Goal: Information Seeking & Learning: Learn about a topic

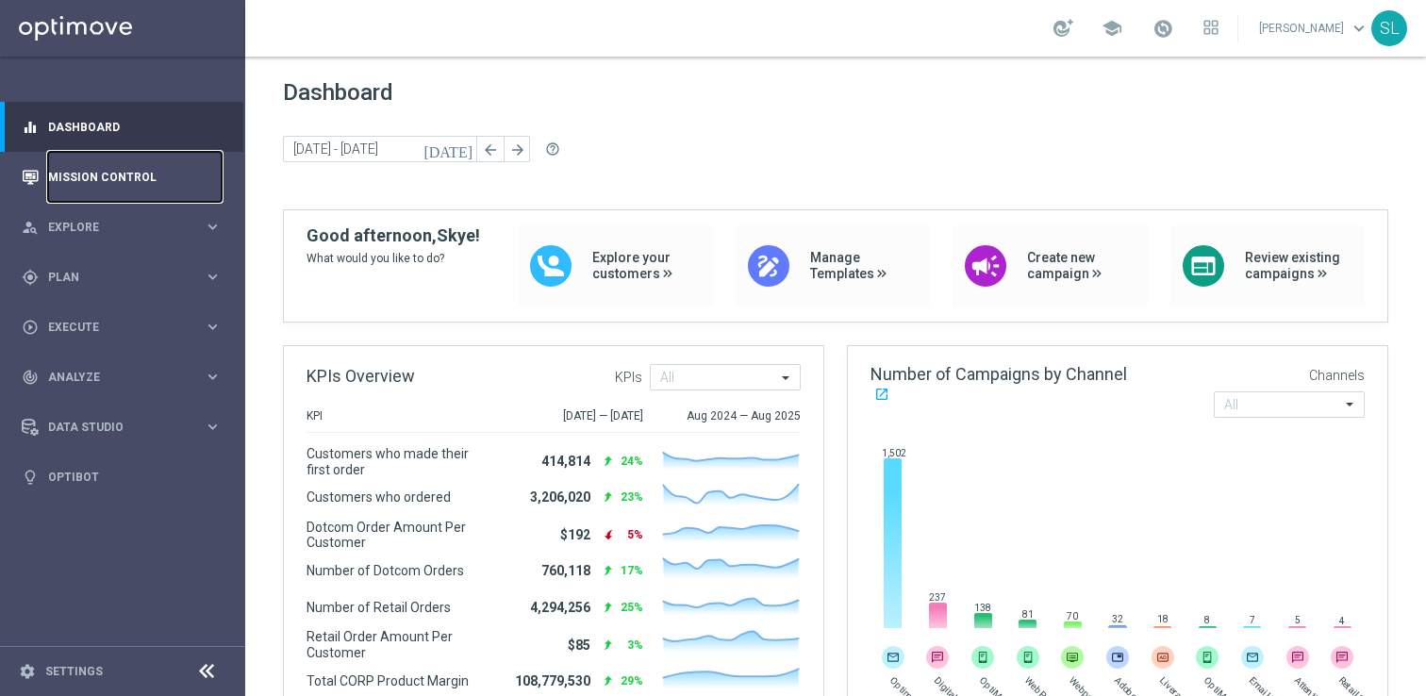
click at [82, 171] on link "Mission Control" at bounding box center [135, 177] width 174 height 50
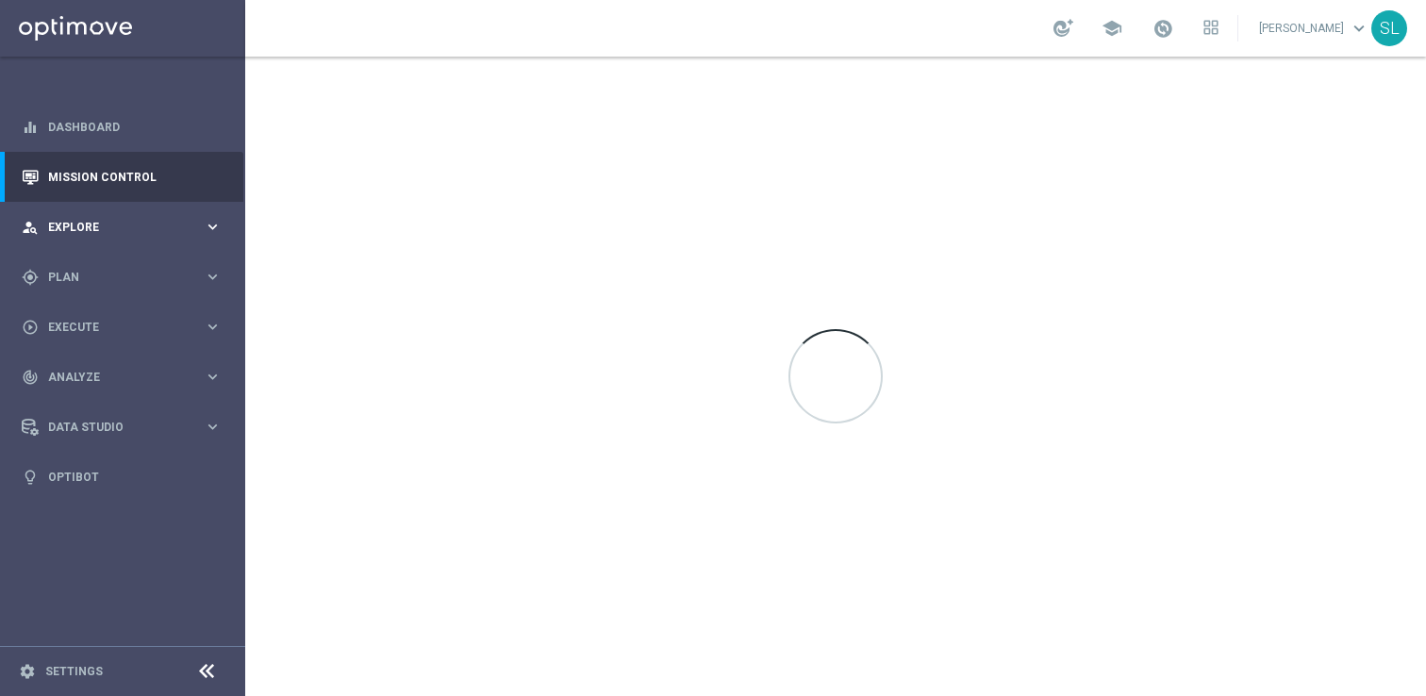
click at [70, 213] on div "person_search Explore keyboard_arrow_right" at bounding box center [121, 227] width 243 height 50
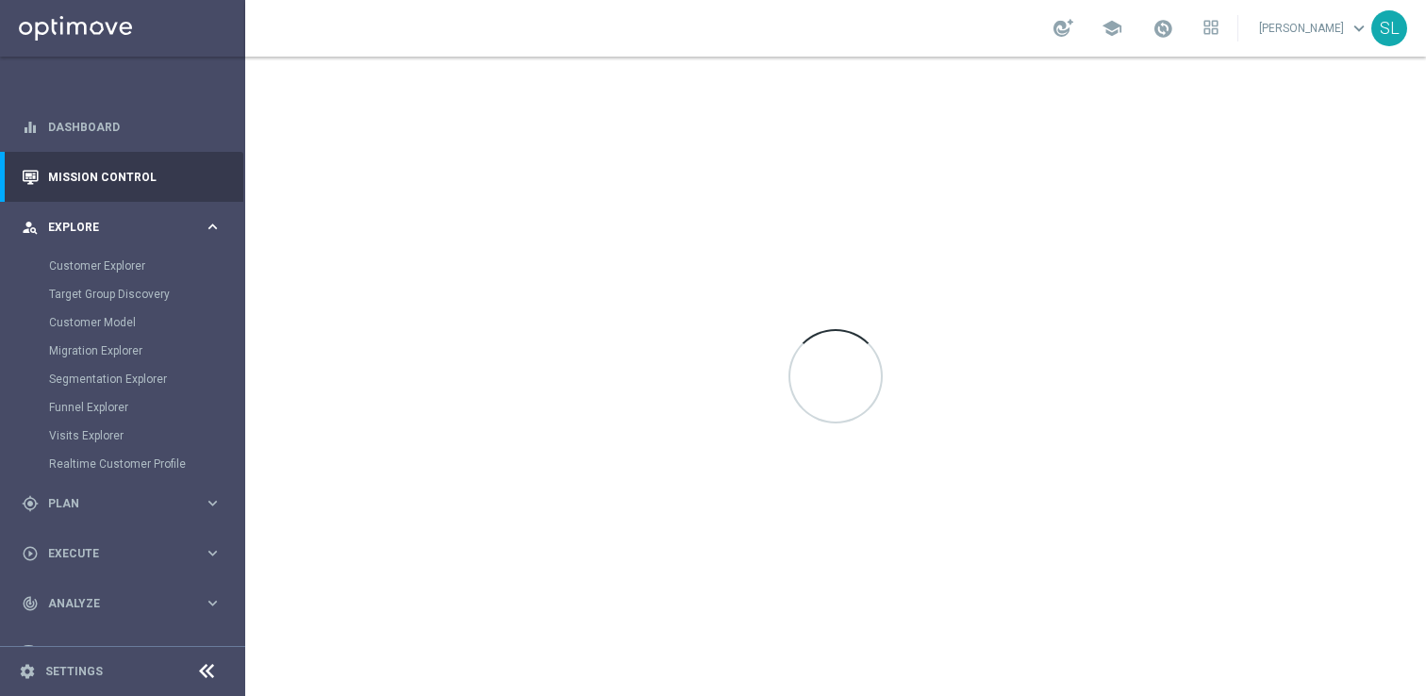
click at [82, 229] on span "Explore" at bounding box center [126, 227] width 156 height 11
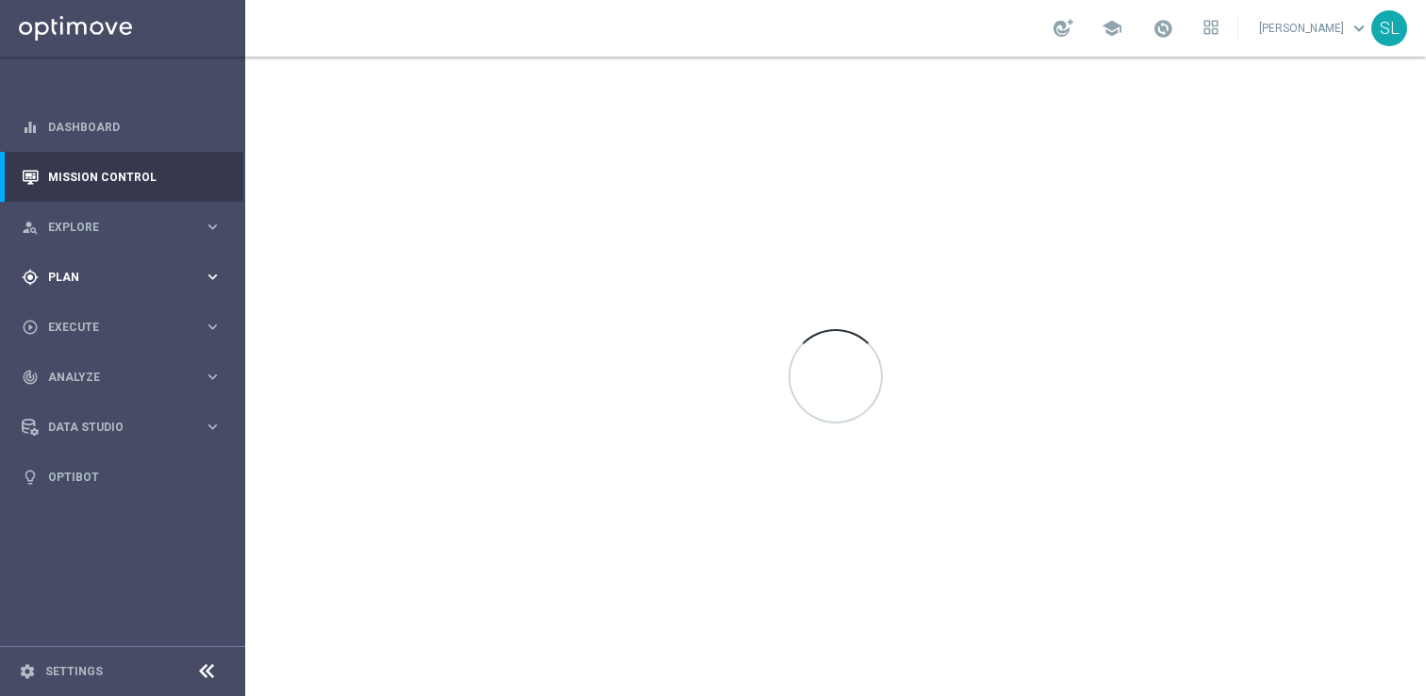
click at [81, 281] on span "Plan" at bounding box center [126, 277] width 156 height 11
click at [107, 367] on span "Templates" at bounding box center [117, 372] width 135 height 11
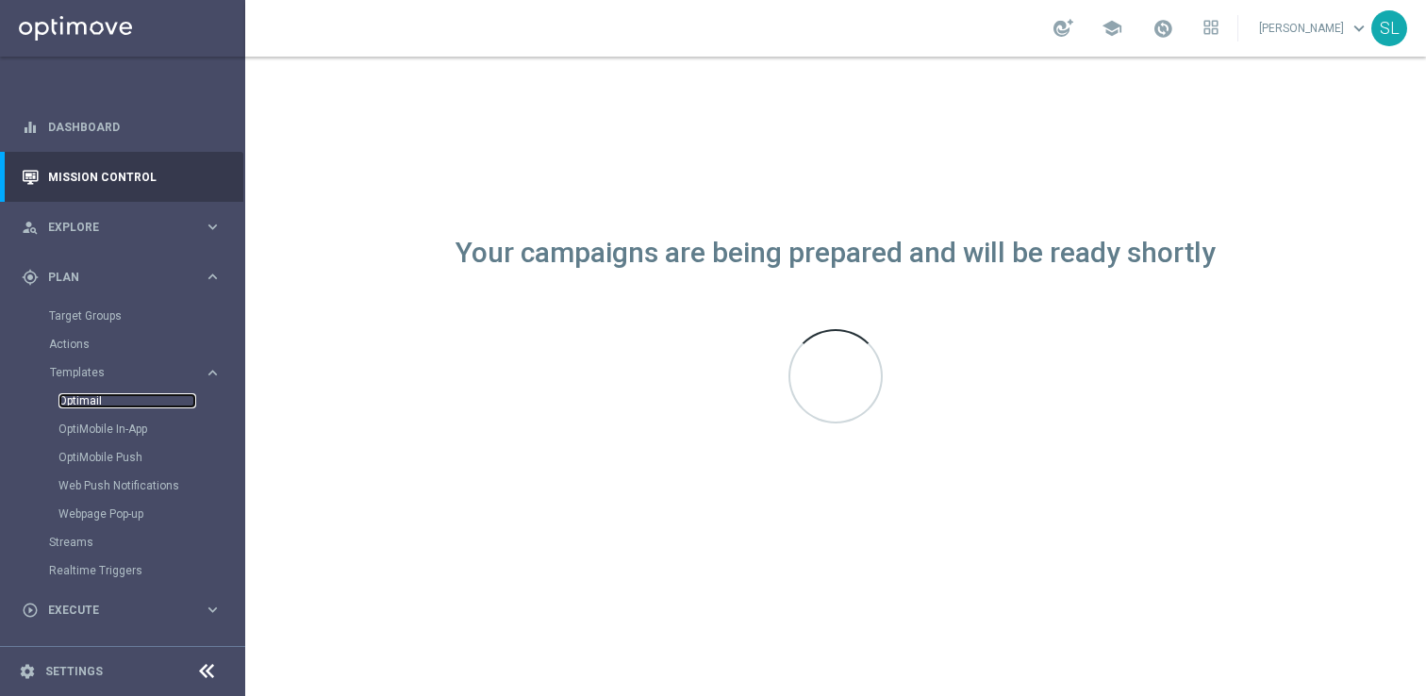
click at [104, 400] on link "Optimail" at bounding box center [127, 400] width 138 height 15
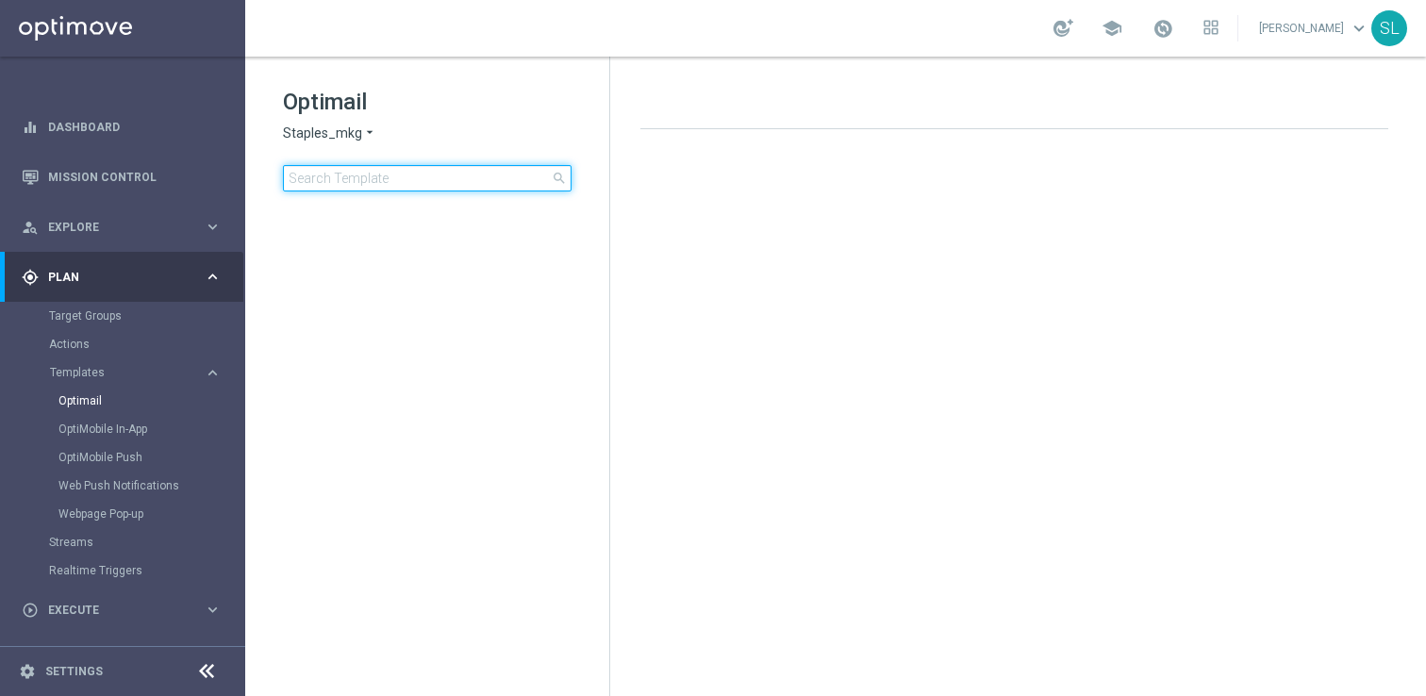
click at [345, 176] on input at bounding box center [427, 178] width 289 height 26
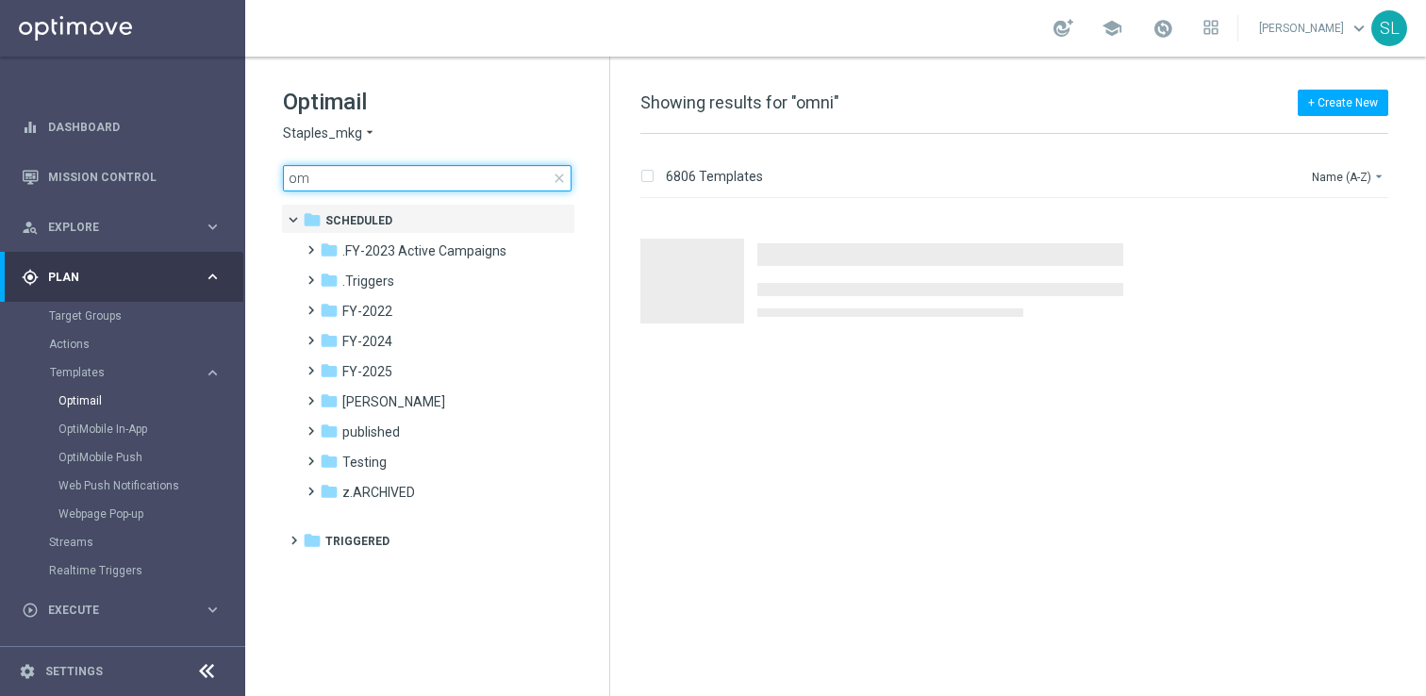
type input "o"
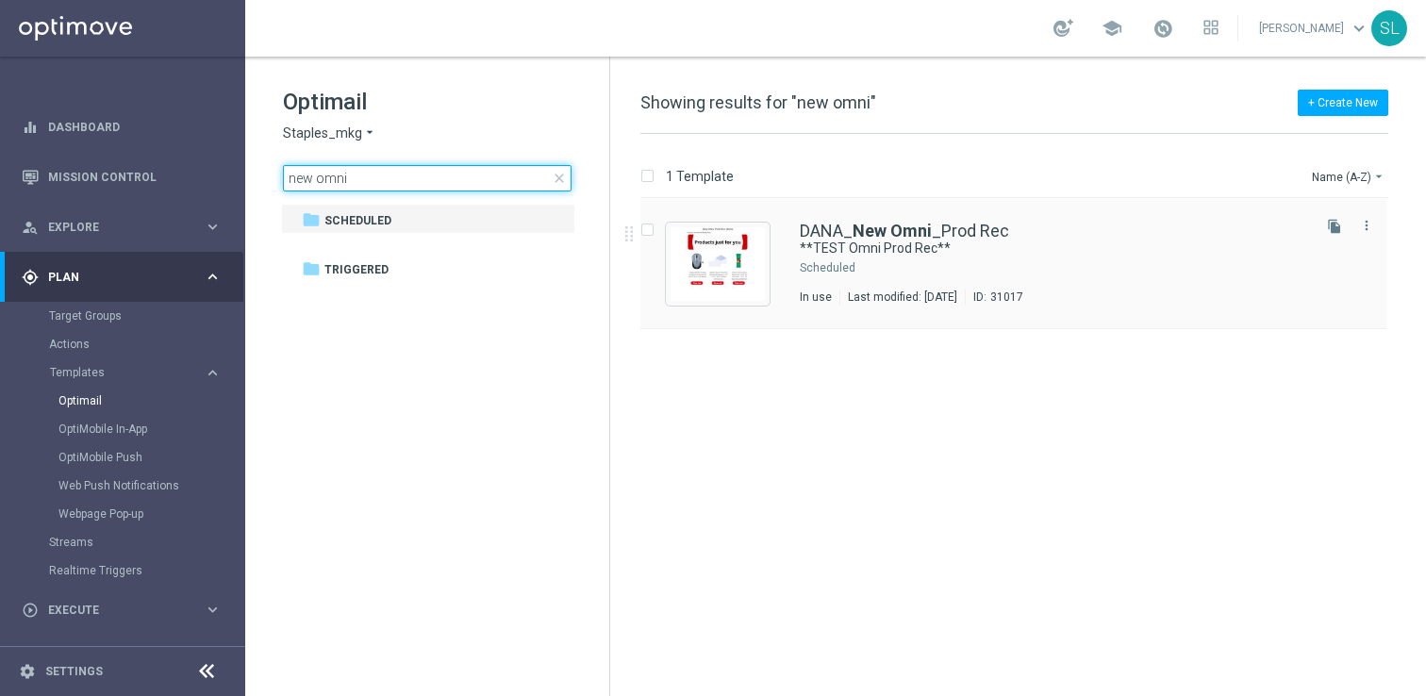
type input "new omni"
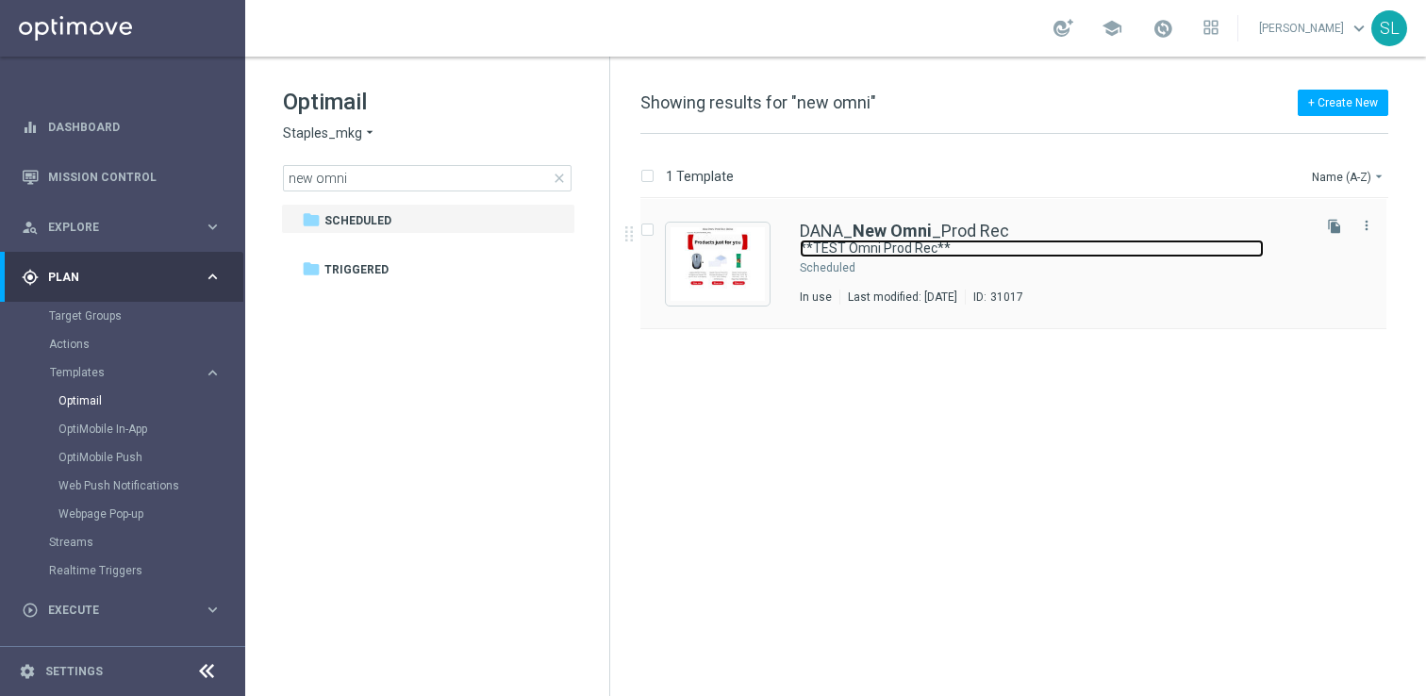
click at [900, 255] on link "**TEST Omni Prod Rec**" at bounding box center [1032, 249] width 464 height 18
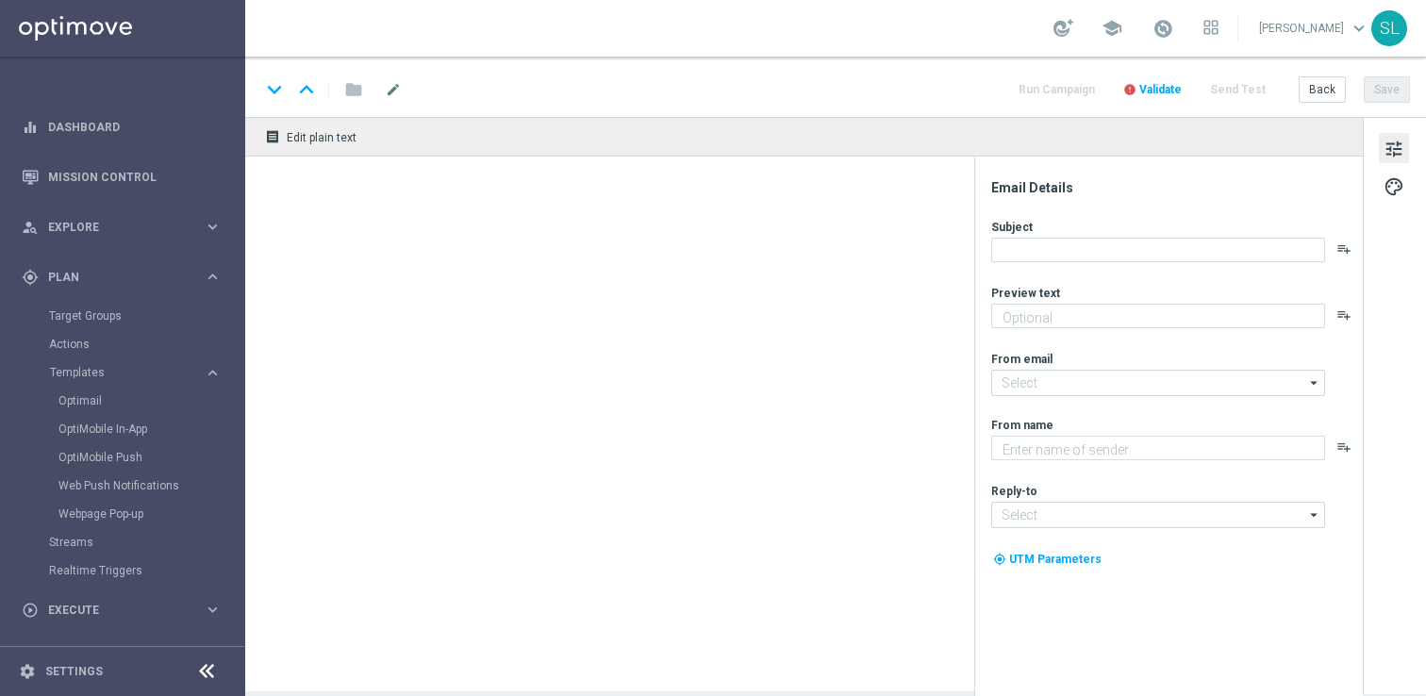
type input "[EMAIL_ADDRESS][DOMAIN_NAME]"
type textarea "Staples"
type input "[EMAIL_ADDRESS][DOMAIN_NAME]"
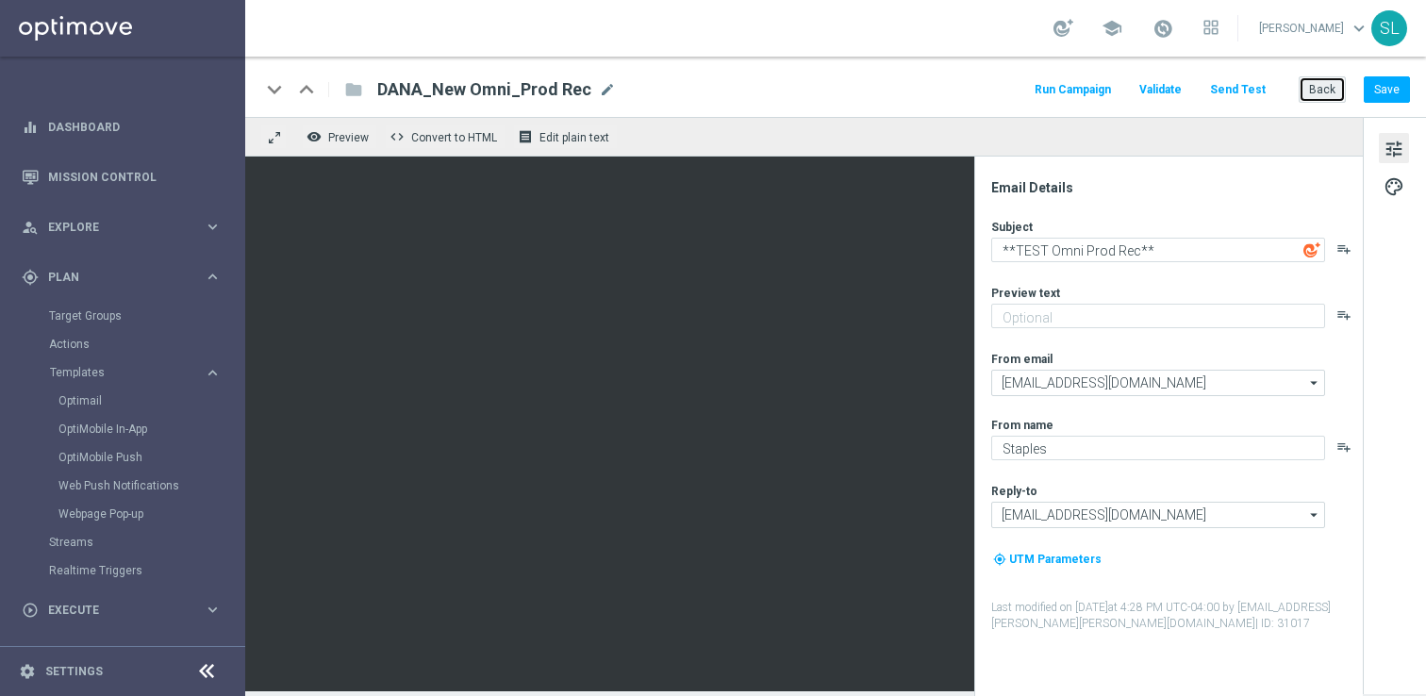
click at [1322, 96] on button "Back" at bounding box center [1322, 89] width 47 height 26
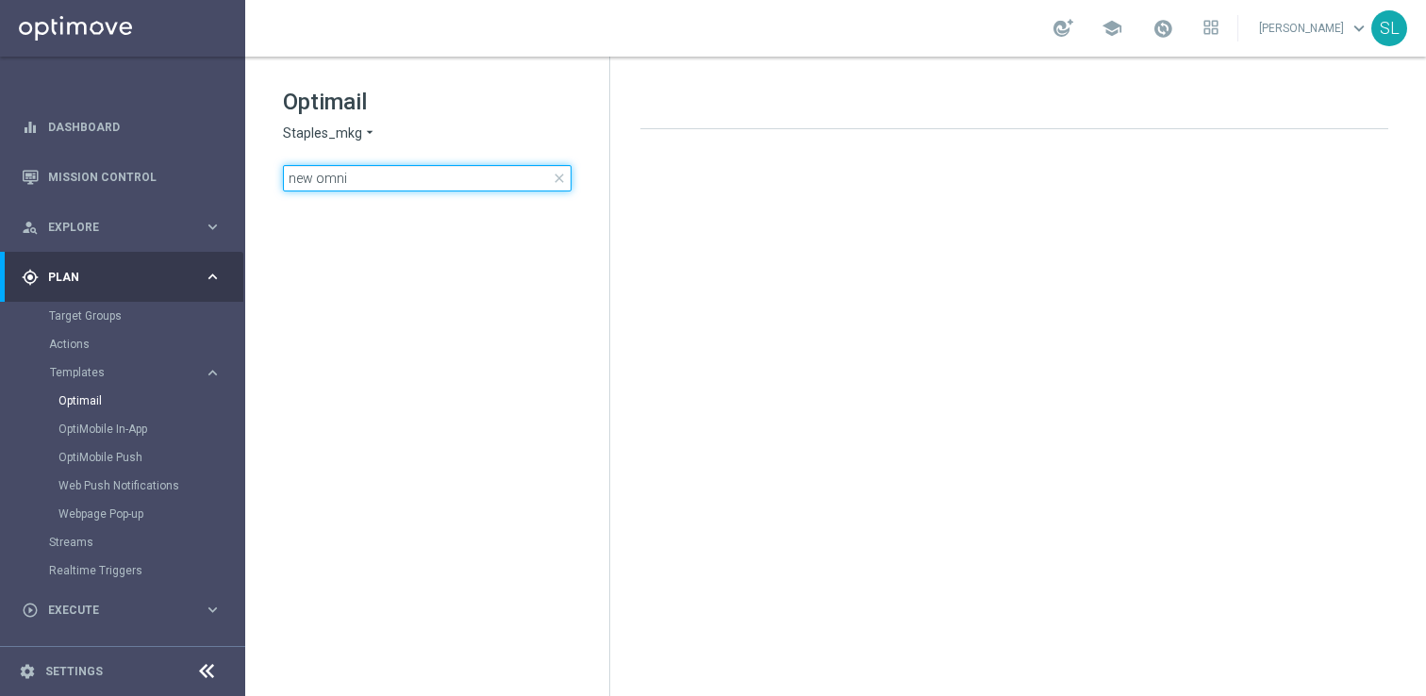
click at [372, 170] on input "new omni" at bounding box center [427, 178] width 289 height 26
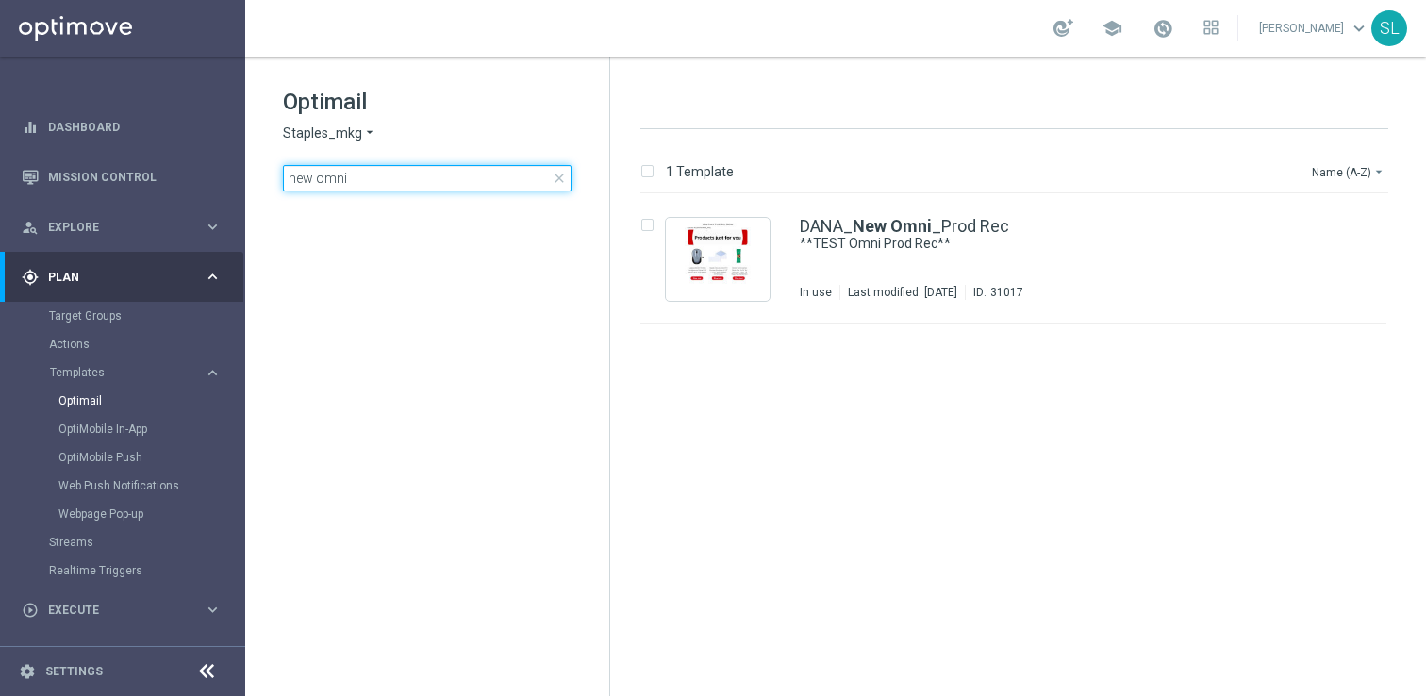
click at [317, 175] on input "new omni" at bounding box center [427, 178] width 289 height 26
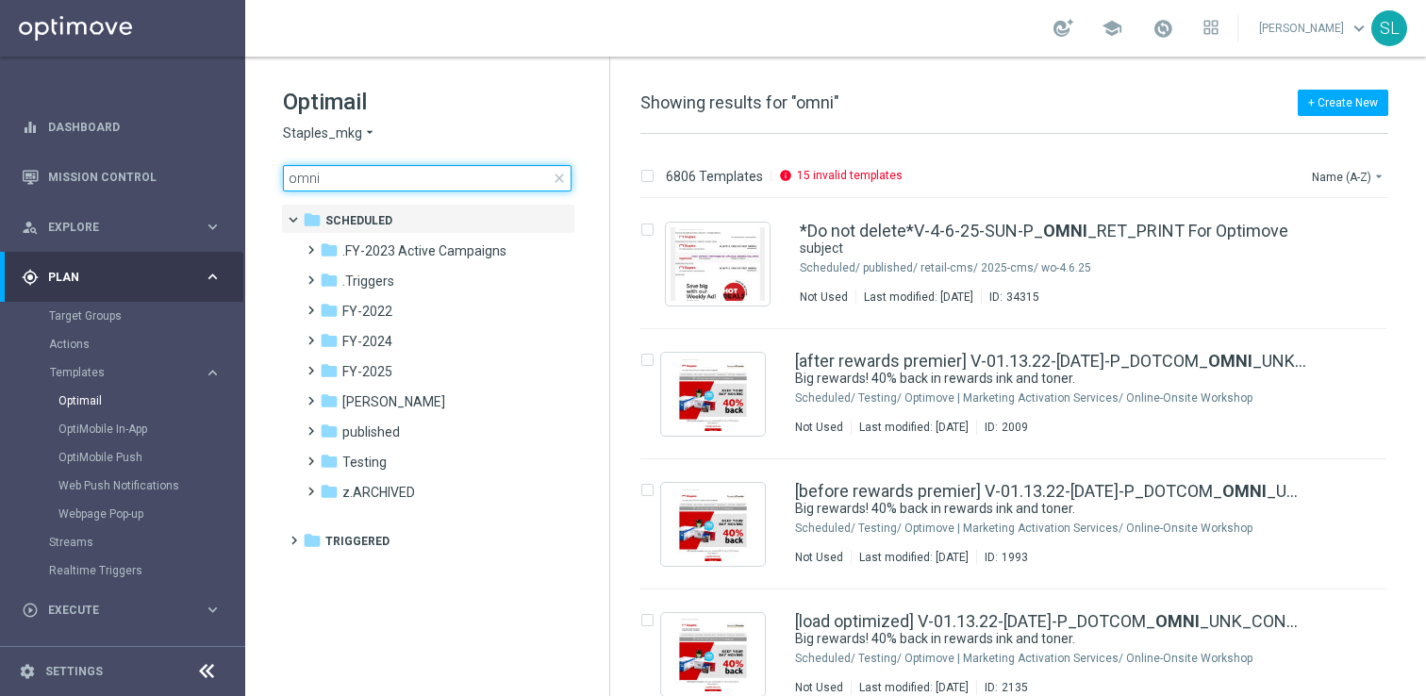
type input "omni"
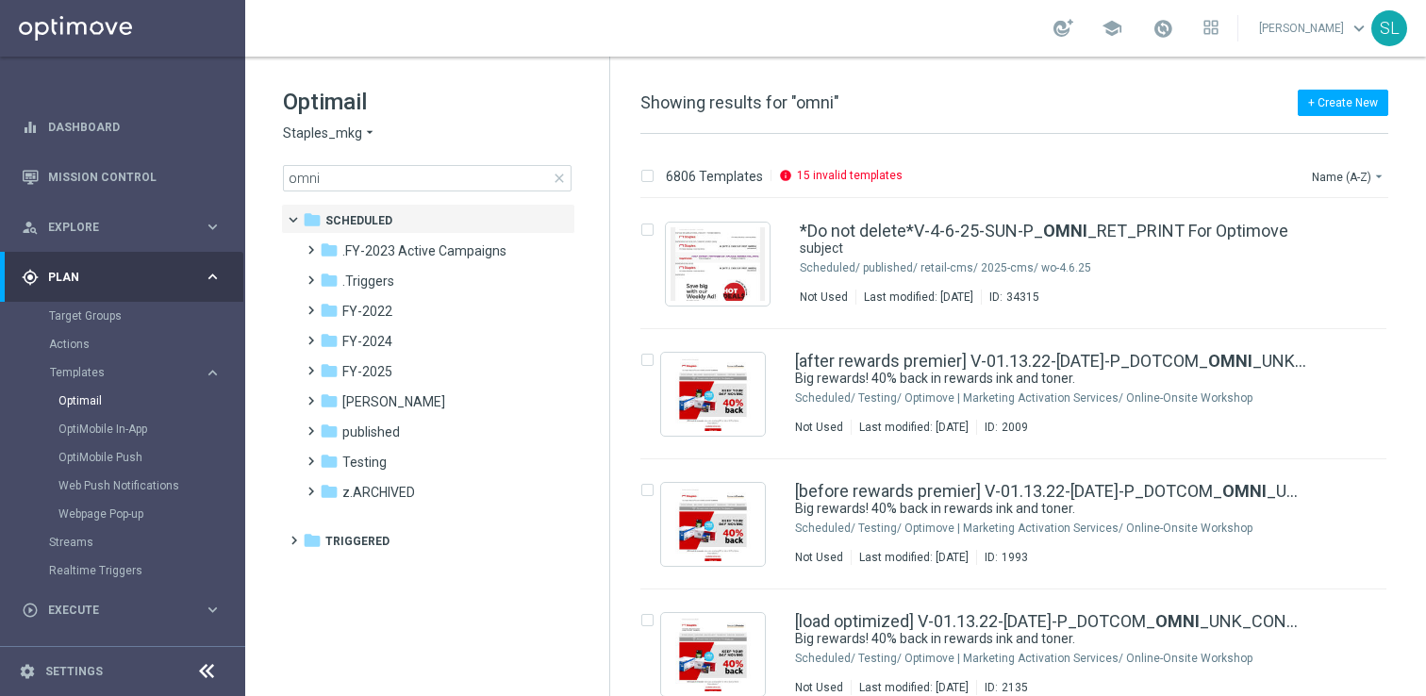
click at [203, 660] on icon at bounding box center [206, 671] width 23 height 23
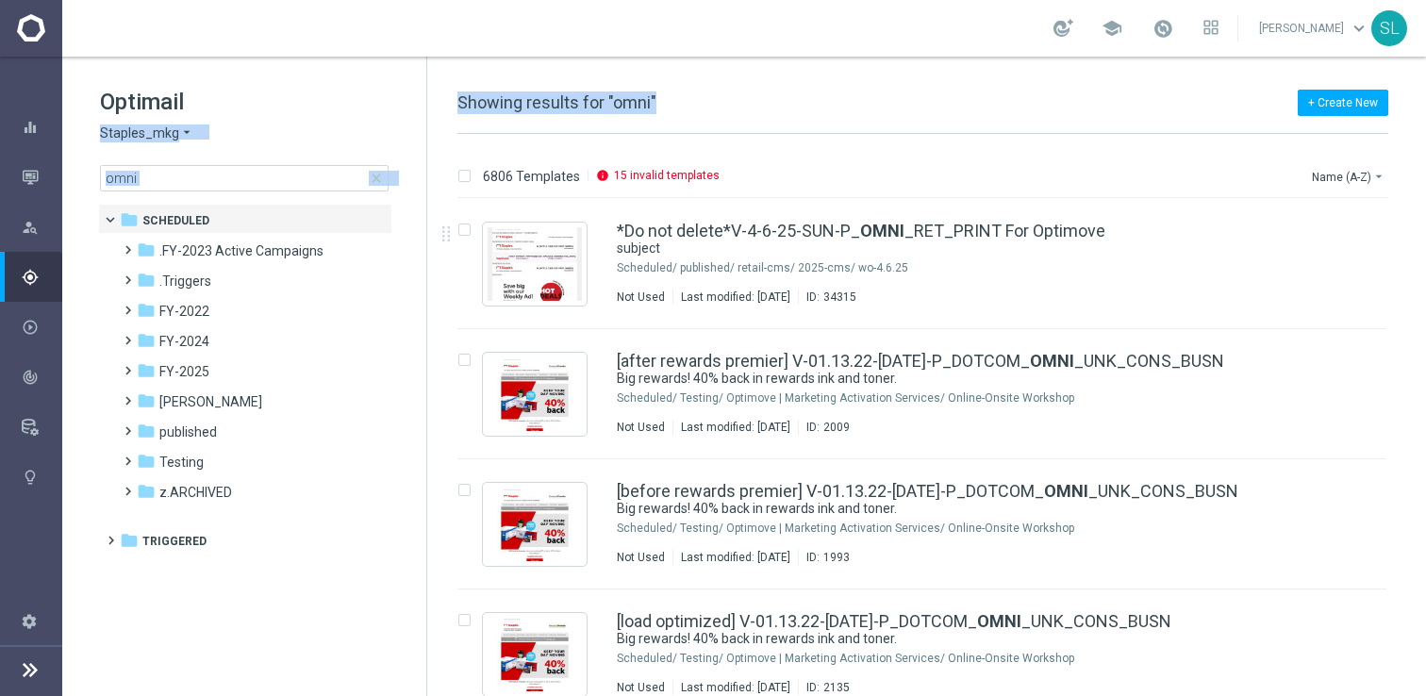
drag, startPoint x: 684, startPoint y: 109, endPoint x: 372, endPoint y: 106, distance: 312.2
click at [372, 106] on div "Optimail Staples_mkg arrow_drop_down × Staples_mkg omni close folder 1 Folder f…" at bounding box center [744, 377] width 1364 height 640
click at [707, 104] on div "+ Create New Showing results for "omni"" at bounding box center [922, 112] width 931 height 42
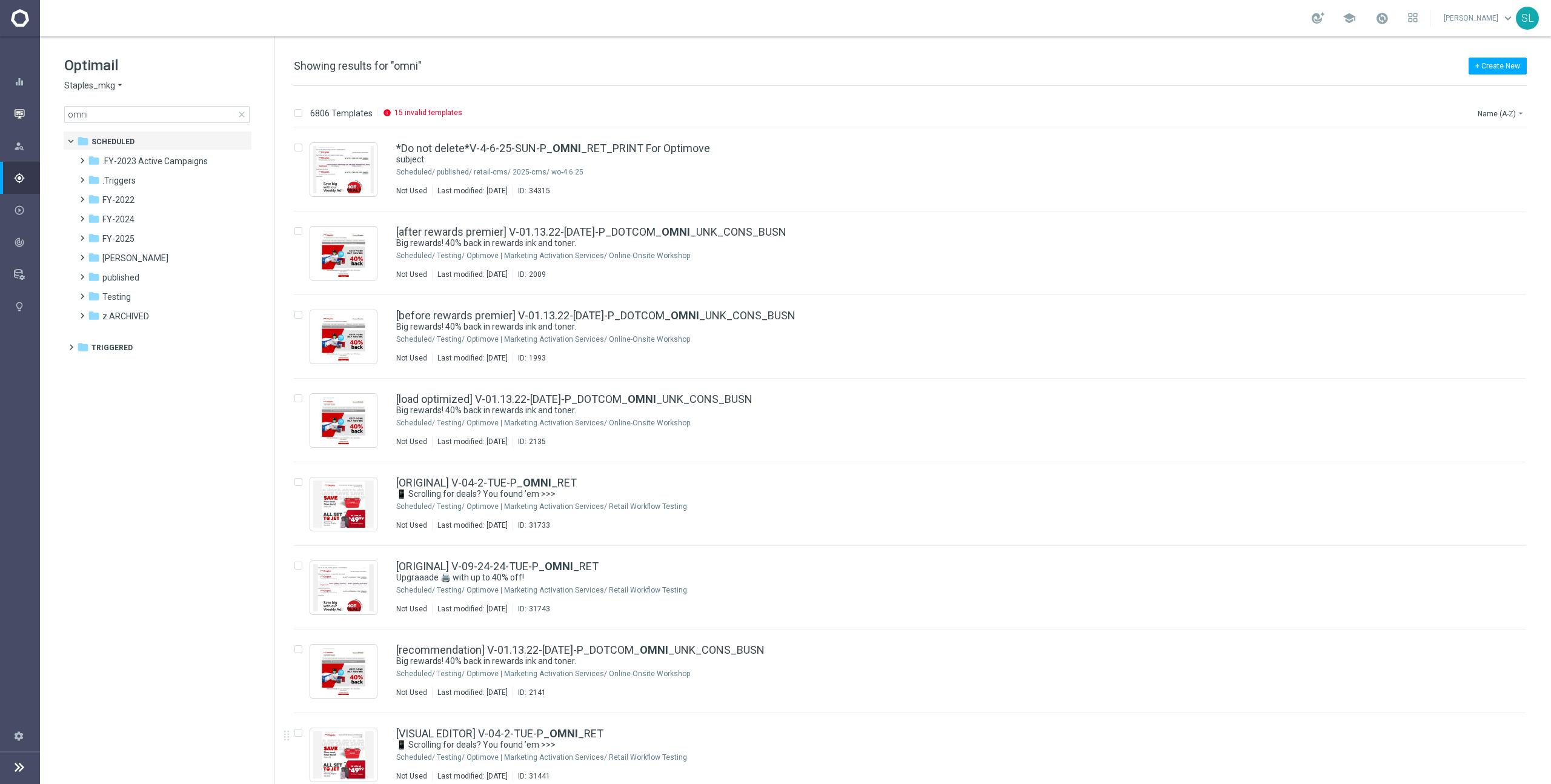
click at [18, 114] on icon "button" at bounding box center [19, 114] width 11 height 11
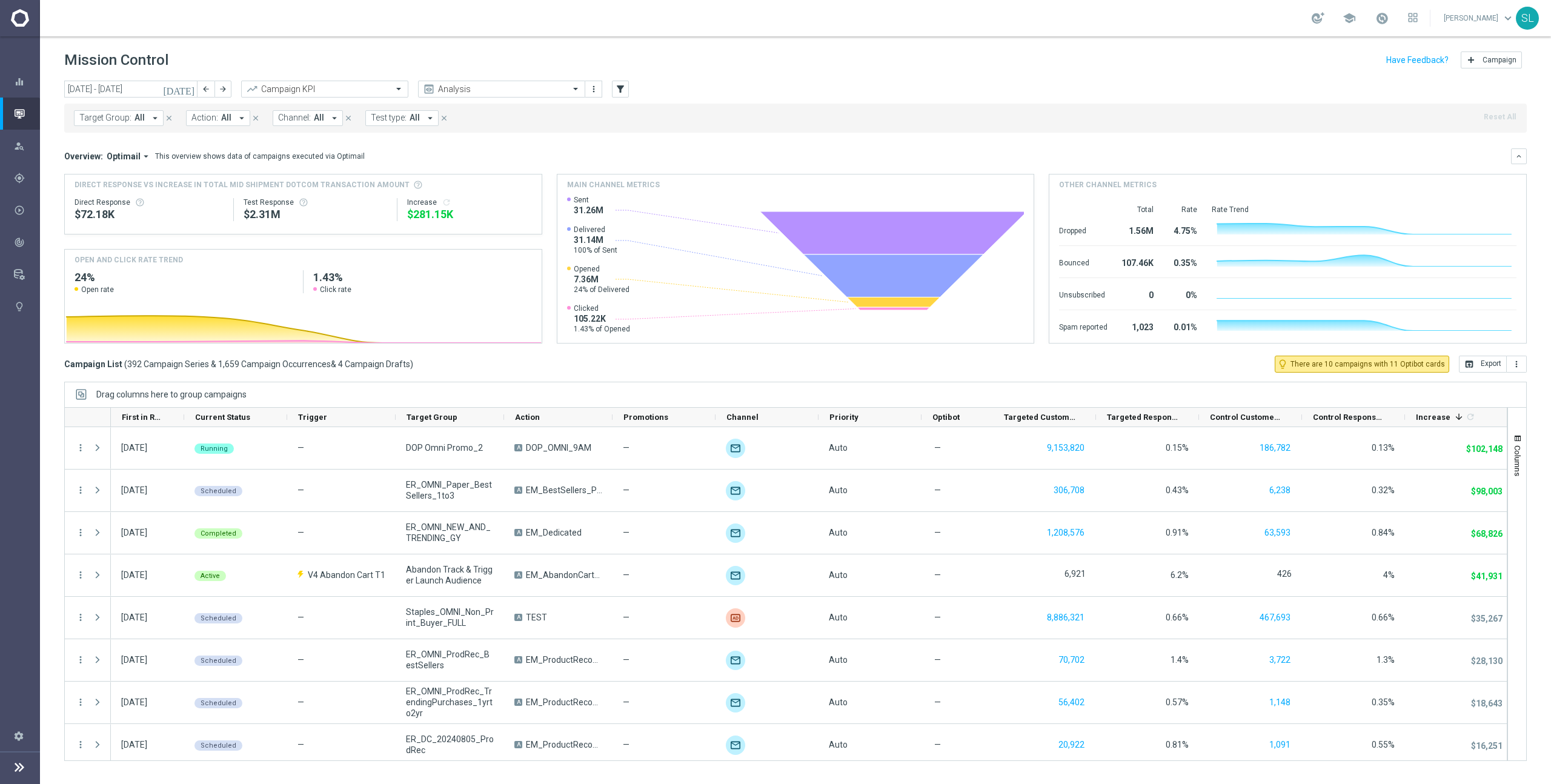
scroll to position [2, 0]
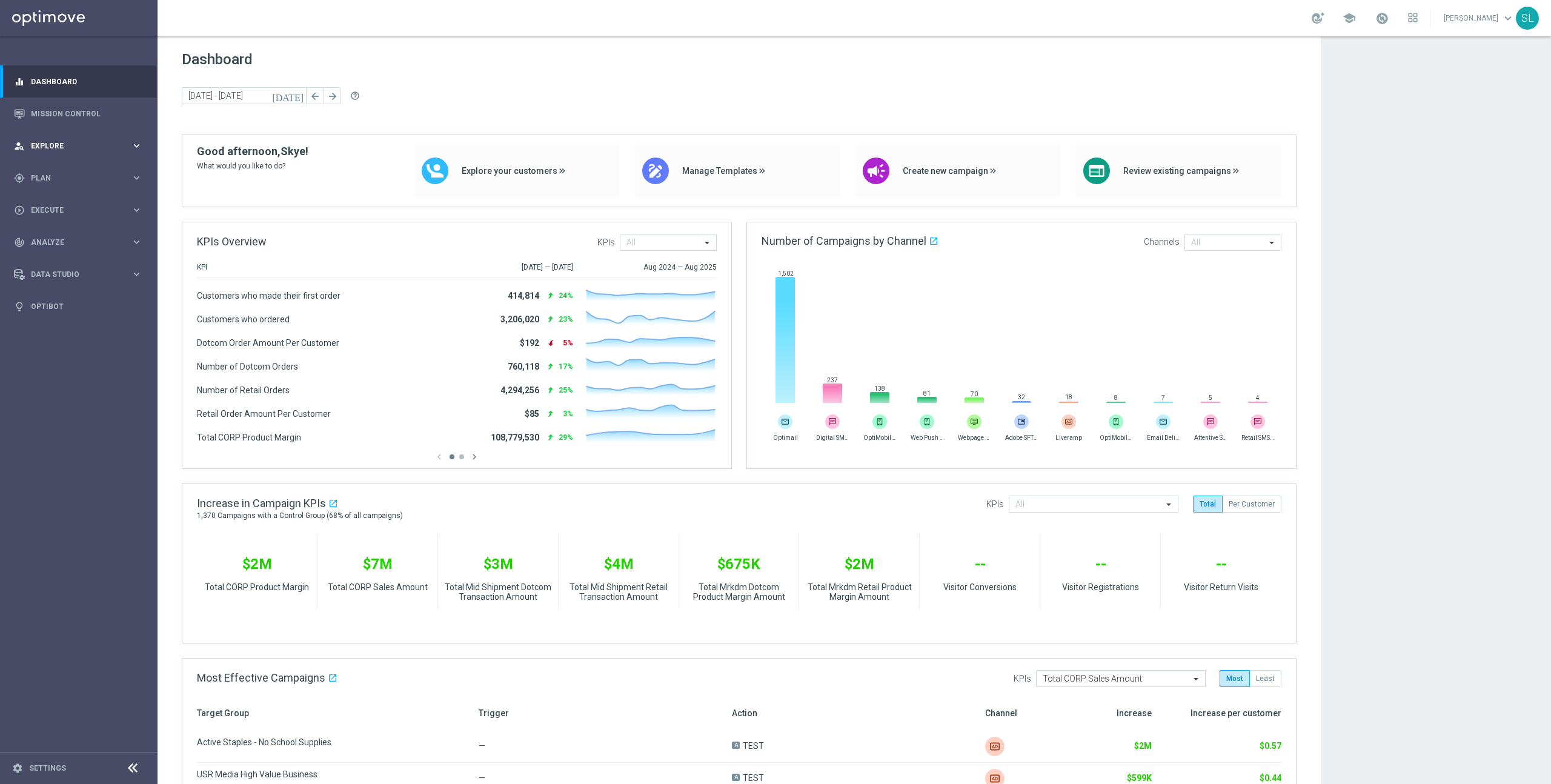
click at [42, 156] on div "person_search Explore keyboard_arrow_right" at bounding box center [78, 146] width 156 height 32
click at [48, 212] on div "Customer Model" at bounding box center [94, 207] width 125 height 18
click at [48, 203] on link "Customer Model" at bounding box center [78, 207] width 94 height 10
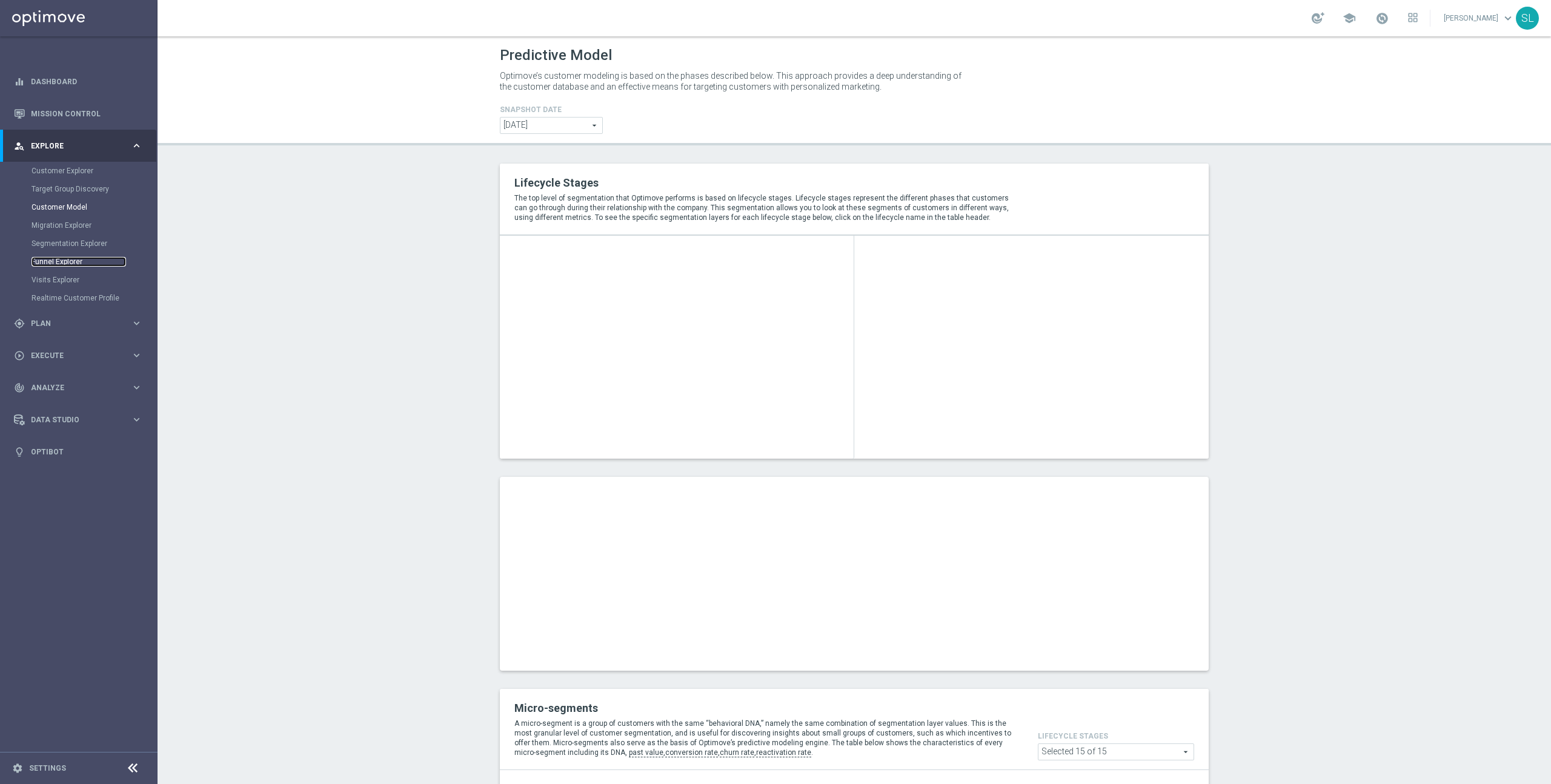
click at [70, 257] on link "Funnel Explorer" at bounding box center [78, 261] width 94 height 10
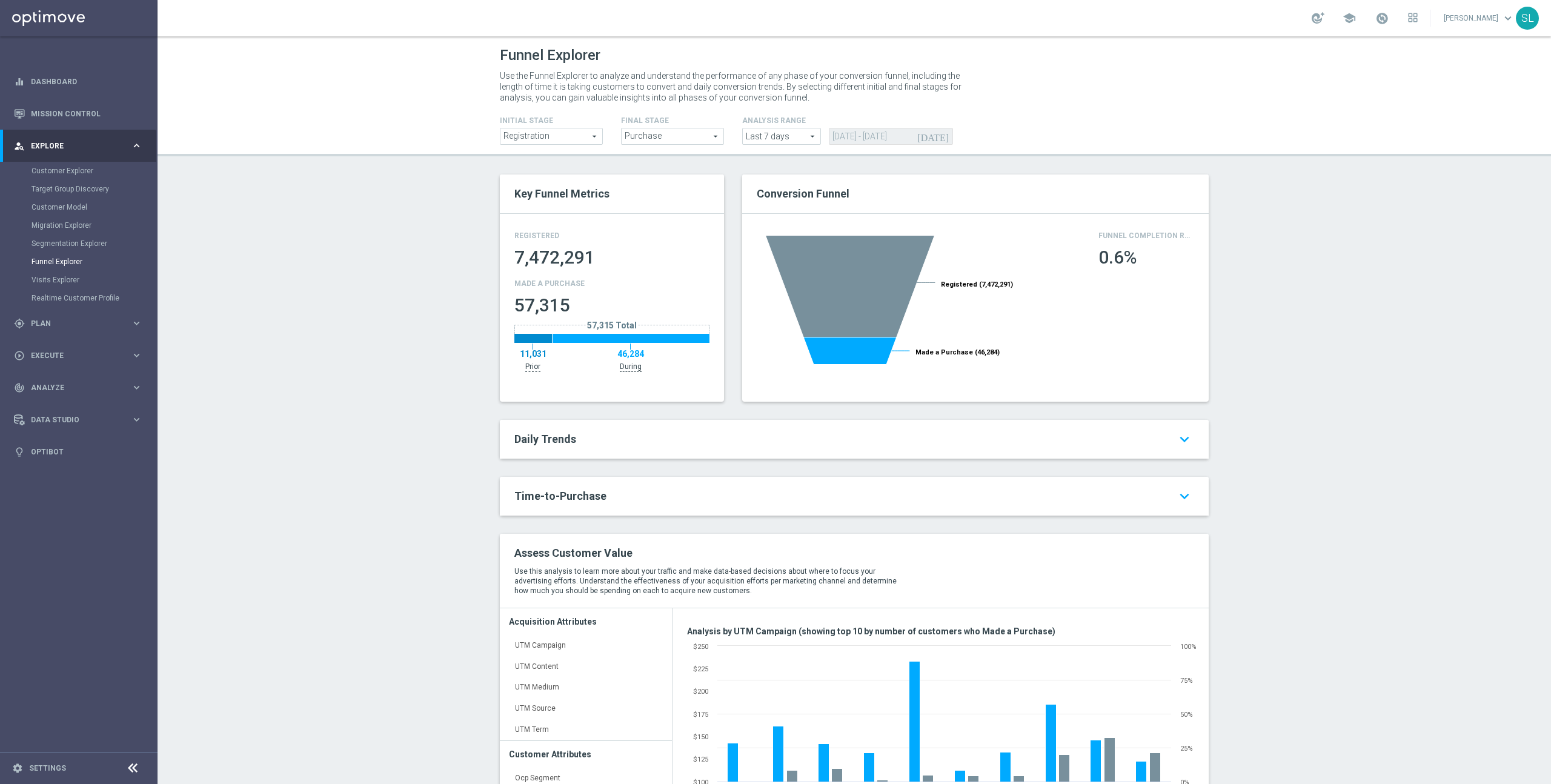
click at [548, 134] on span "Registration" at bounding box center [551, 136] width 101 height 16
click at [346, 234] on div "Funnel Explorer Use the Funnel Explorer to analyze and understand the performan…" at bounding box center [854, 410] width 1394 height 747
click at [87, 297] on link "Realtime Customer Profile" at bounding box center [78, 298] width 94 height 10
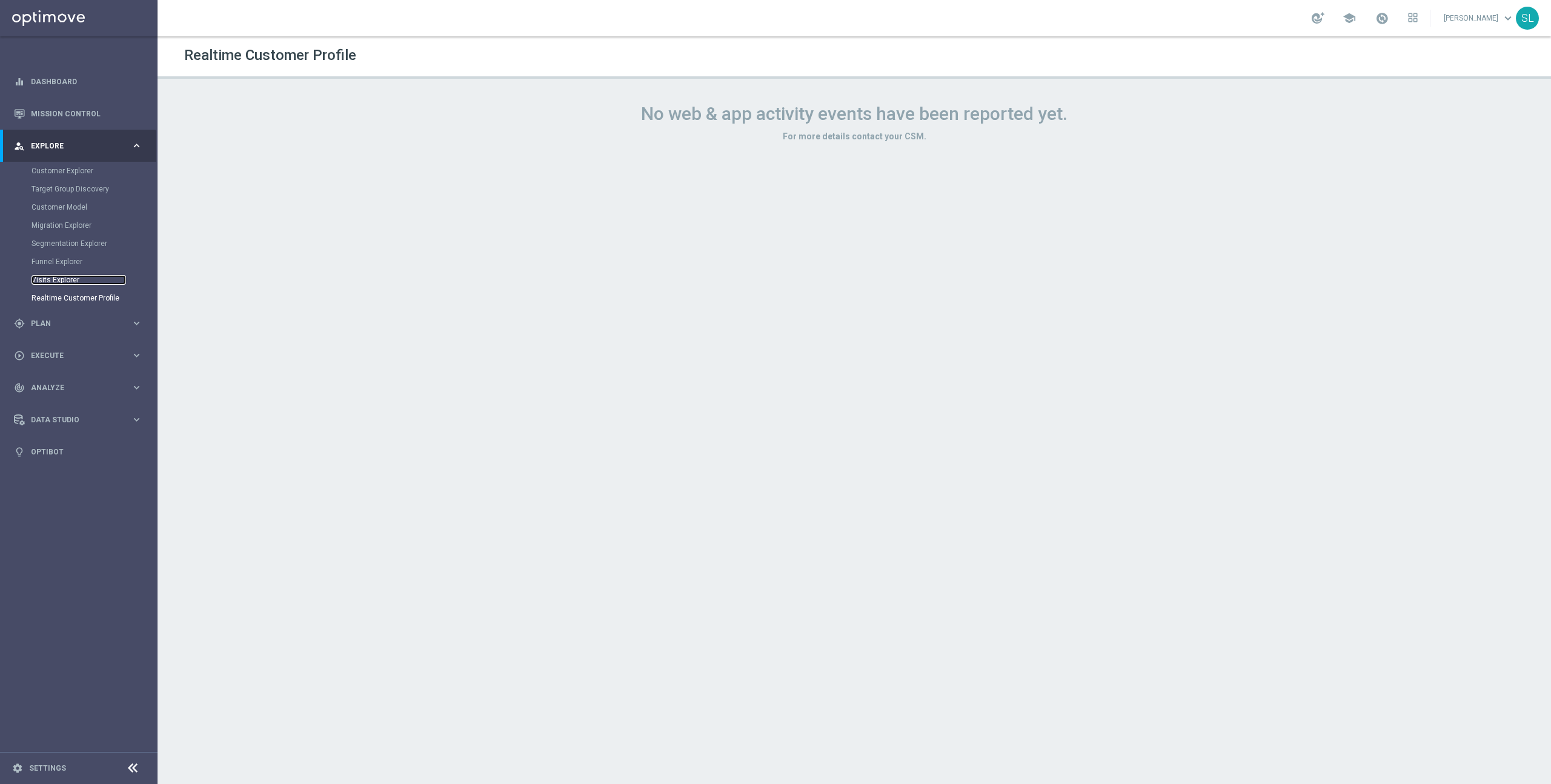
click at [58, 275] on link "Visits Explorer" at bounding box center [78, 279] width 94 height 10
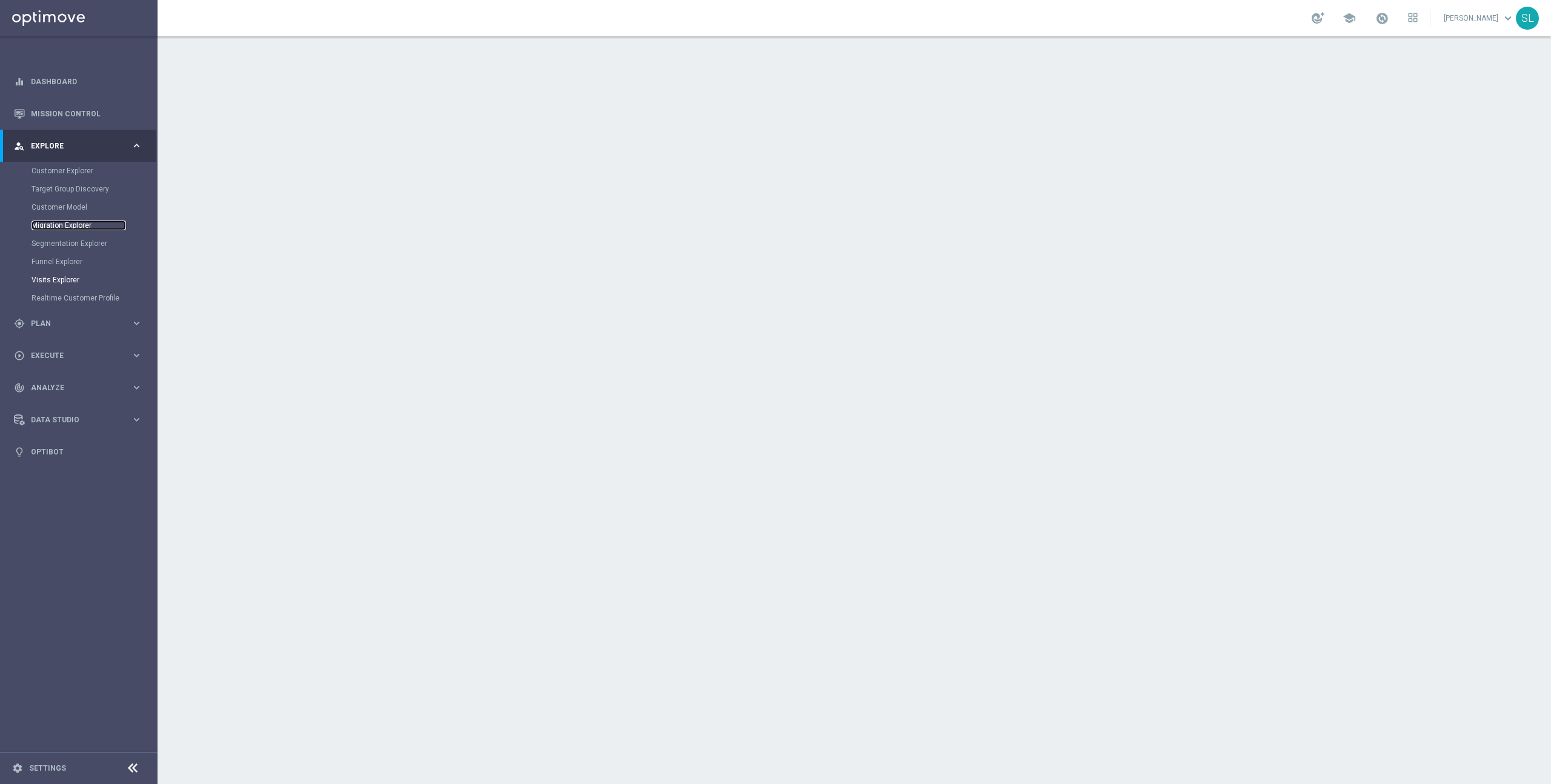
click at [69, 223] on link "Migration Explorer" at bounding box center [78, 225] width 94 height 10
click at [70, 114] on link "Mission Control" at bounding box center [87, 114] width 112 height 32
